Goal: Find contact information: Find contact information

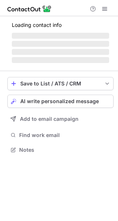
scroll to position [149, 118]
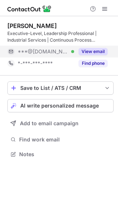
click at [99, 51] on button "View email" at bounding box center [92, 51] width 29 height 7
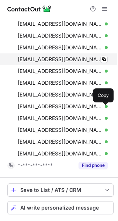
scroll to position [52, 0]
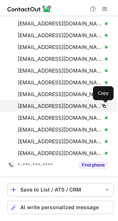
click at [101, 105] on span at bounding box center [104, 106] width 6 height 6
